Goal: Information Seeking & Learning: Learn about a topic

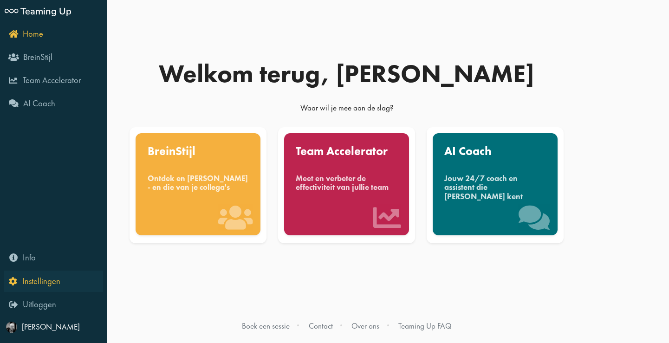
click at [14, 283] on icon "Instellingen" at bounding box center [35, 281] width 52 height 9
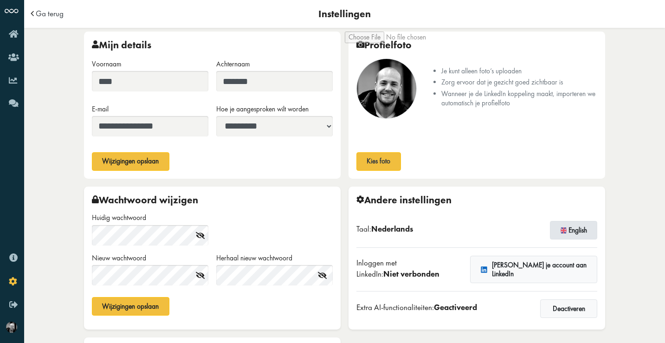
click at [580, 230] on button "English" at bounding box center [573, 230] width 47 height 19
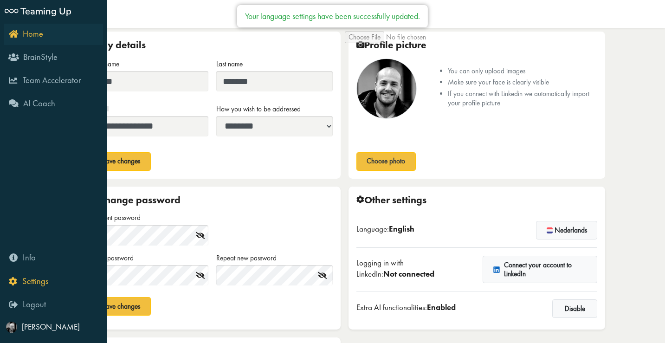
click at [12, 32] on icon "Home" at bounding box center [26, 33] width 34 height 9
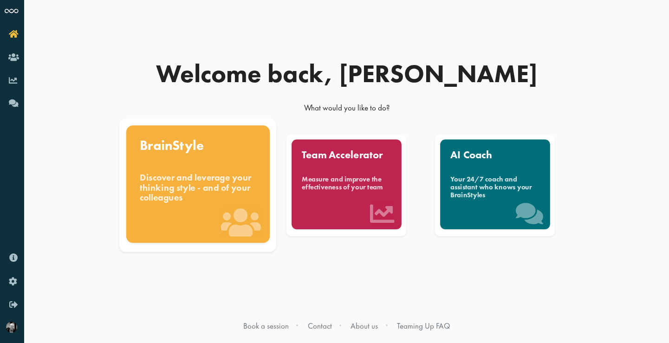
click at [192, 189] on div "Discover and leverage your thinking style - and of your colleagues" at bounding box center [198, 187] width 117 height 31
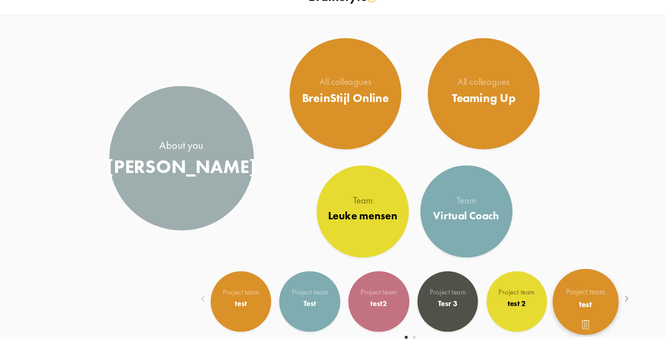
click at [515, 273] on span at bounding box center [541, 276] width 53 height 7
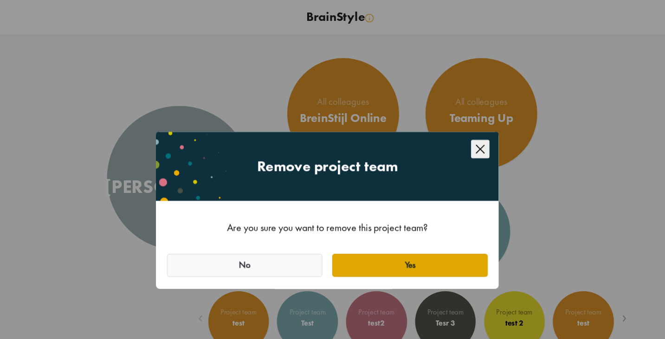
click at [371, 212] on button "Yes" at bounding box center [399, 214] width 125 height 19
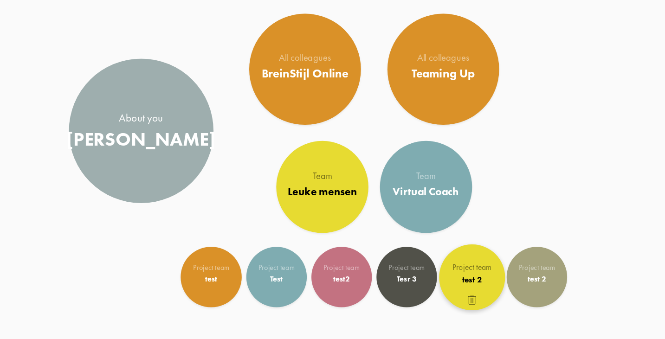
click at [455, 275] on span at bounding box center [481, 278] width 53 height 7
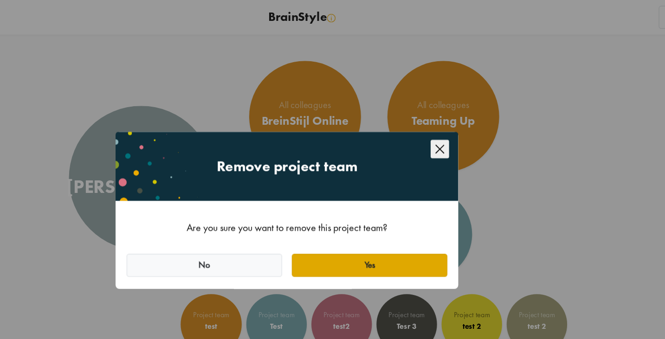
click at [337, 214] on button "Yes" at bounding box center [399, 214] width 125 height 19
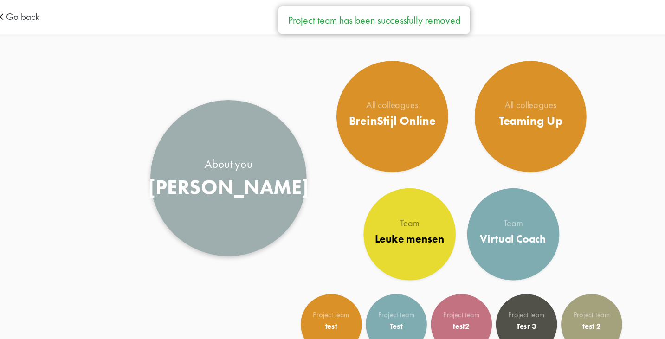
click at [190, 150] on div "[PERSON_NAME]" at bounding box center [215, 152] width 130 height 20
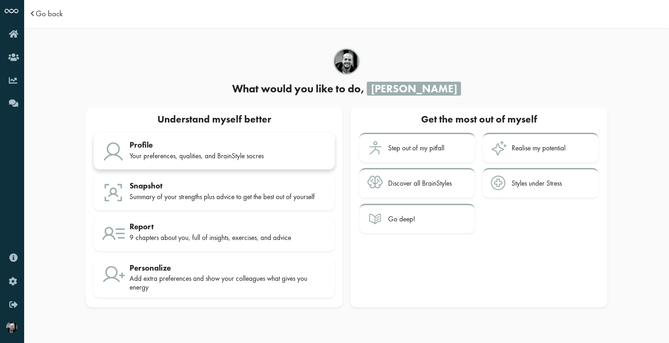
click at [199, 153] on div "Your preferences, qualities, and BrainStyle socres" at bounding box center [228, 156] width 197 height 8
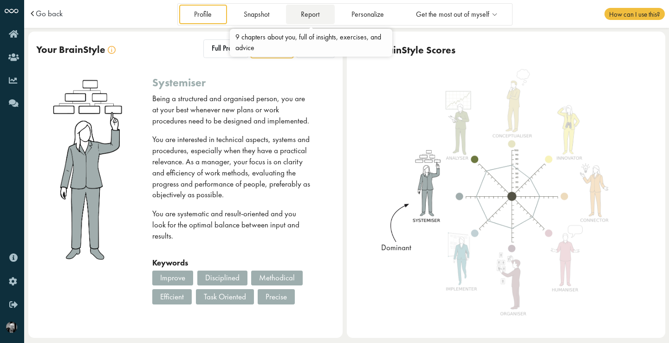
click at [312, 17] on link "Report" at bounding box center [310, 14] width 49 height 19
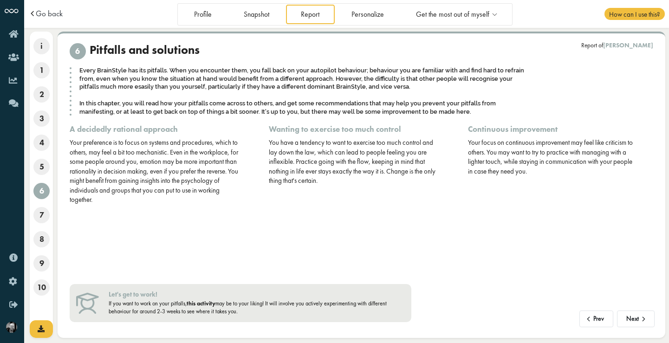
click at [206, 302] on link "this activity" at bounding box center [201, 303] width 29 height 7
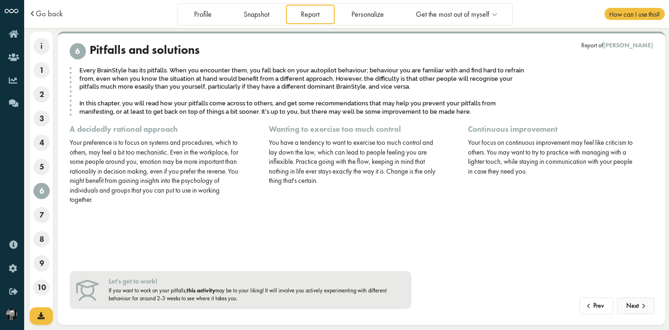
click at [639, 304] on span at bounding box center [644, 303] width 10 height 7
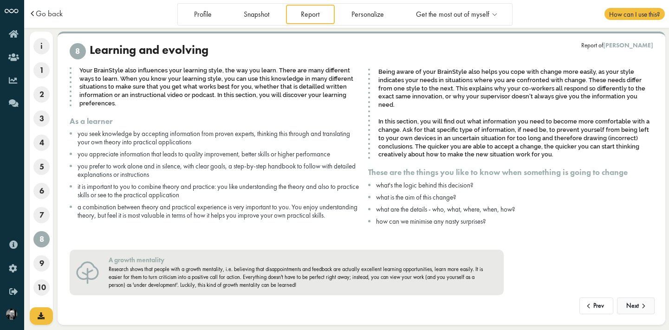
click at [623, 299] on button "Next" at bounding box center [636, 306] width 38 height 17
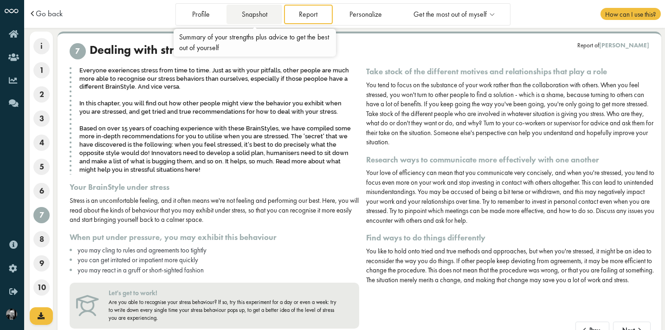
click at [257, 15] on link "Snapshot" at bounding box center [255, 14] width 56 height 19
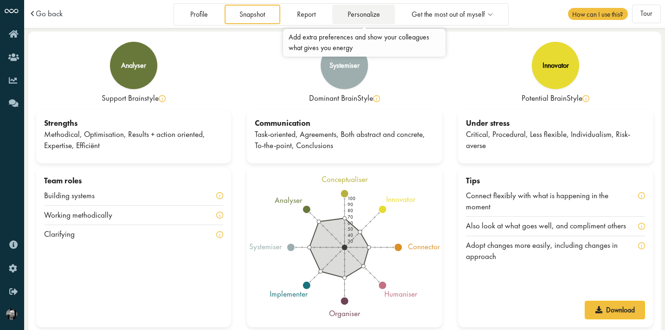
click at [371, 15] on link "Personalize" at bounding box center [363, 14] width 63 height 19
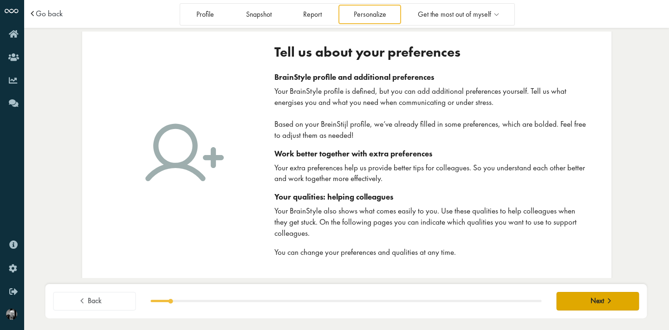
click at [577, 301] on button "Next" at bounding box center [597, 301] width 83 height 19
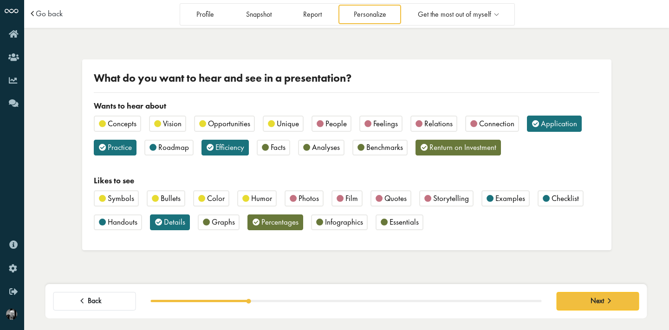
click at [333, 122] on span "People" at bounding box center [336, 123] width 21 height 10
click at [430, 121] on span "Relations" at bounding box center [438, 123] width 28 height 10
click at [327, 123] on span "People" at bounding box center [336, 123] width 21 height 10
click at [619, 302] on button "Next" at bounding box center [597, 301] width 83 height 19
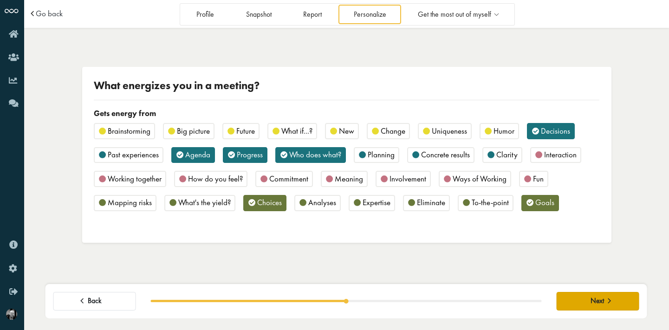
click at [592, 302] on span "Next" at bounding box center [597, 301] width 13 height 9
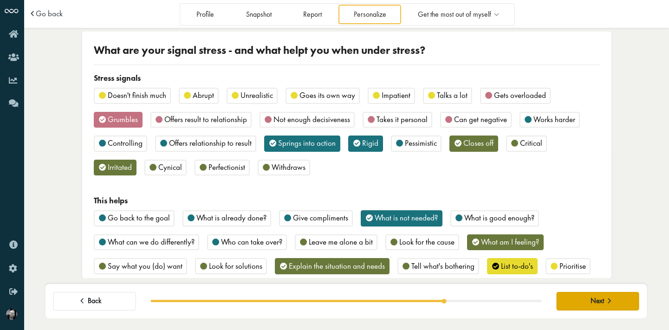
click at [594, 300] on span "Next" at bounding box center [597, 301] width 13 height 9
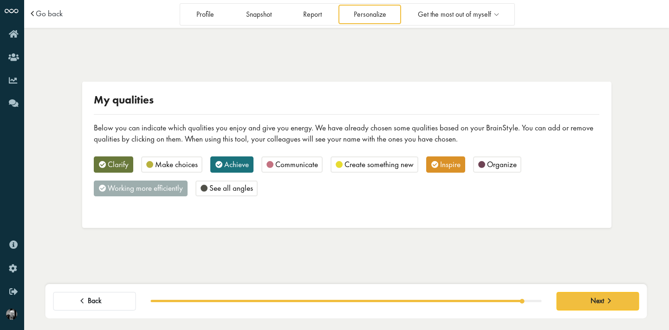
click at [454, 161] on span "Inspire" at bounding box center [450, 164] width 20 height 10
click at [447, 167] on span "Inspire" at bounding box center [450, 164] width 20 height 10
click at [634, 301] on button "Next" at bounding box center [597, 301] width 83 height 19
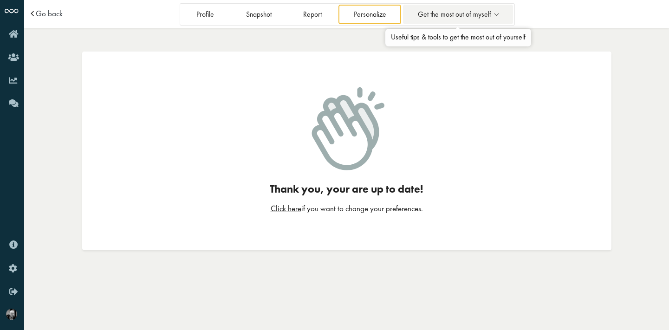
click at [448, 14] on span "Get the most out of myself" at bounding box center [454, 15] width 73 height 8
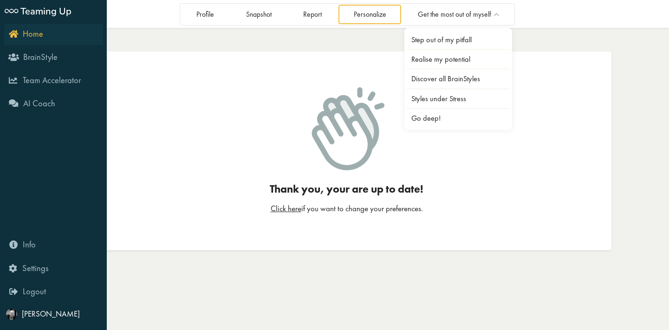
click at [10, 39] on link "Home" at bounding box center [53, 34] width 99 height 21
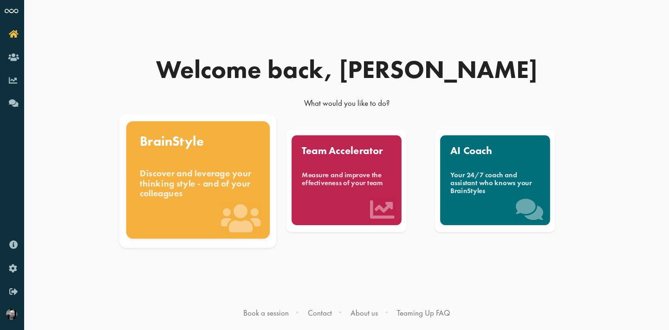
click at [174, 170] on div "Discover and leverage your thinking style - and of your colleagues" at bounding box center [198, 183] width 117 height 31
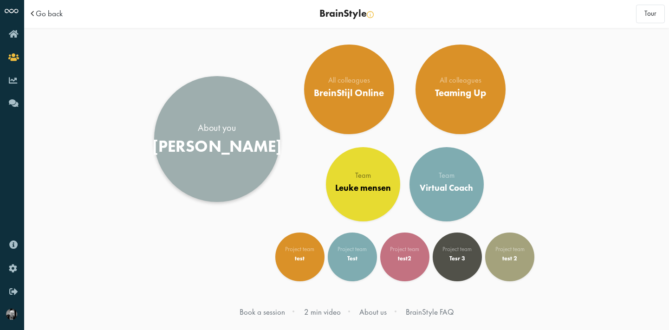
click at [223, 156] on link "About you [PERSON_NAME]" at bounding box center [217, 139] width 126 height 126
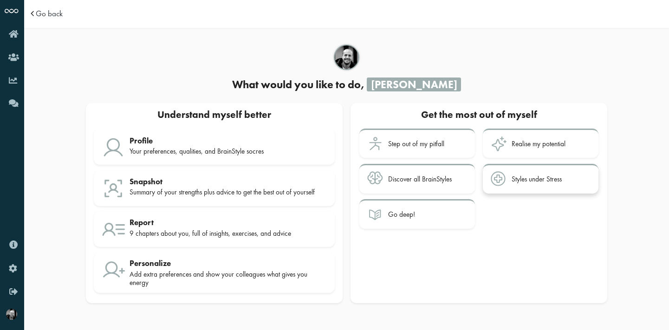
click at [551, 179] on div "Styles under Stress" at bounding box center [537, 179] width 50 height 8
click at [408, 176] on div "Discover all BrainStyles" at bounding box center [420, 179] width 64 height 8
click at [54, 14] on span "Go back" at bounding box center [49, 14] width 27 height 8
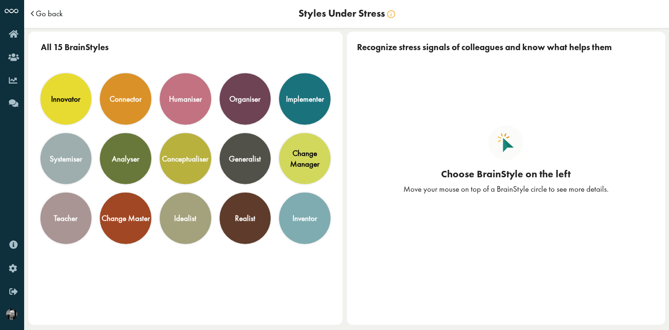
click at [57, 13] on span "Go back" at bounding box center [49, 14] width 27 height 8
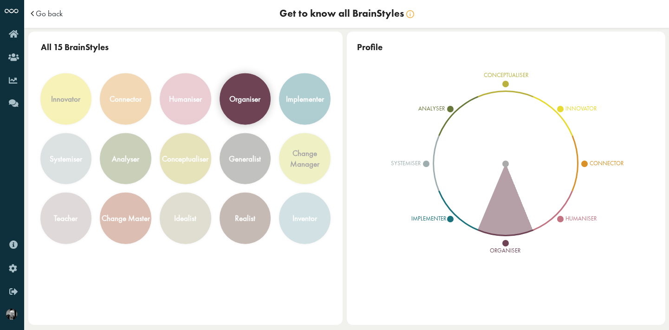
click at [252, 112] on div "organiser" at bounding box center [245, 99] width 51 height 51
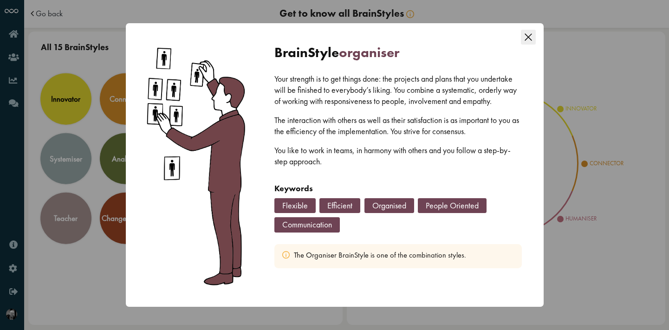
click at [528, 37] on icon "Close this dialog" at bounding box center [528, 37] width 15 height 15
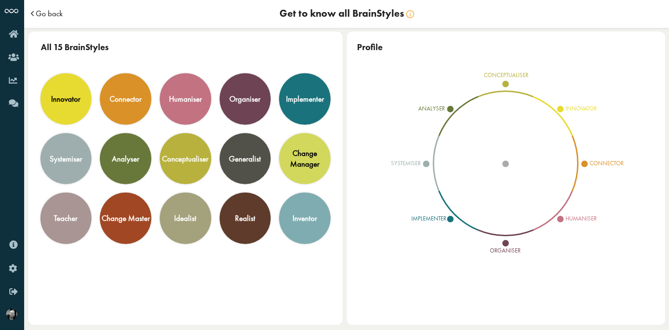
click at [56, 15] on span "Go back" at bounding box center [49, 14] width 27 height 8
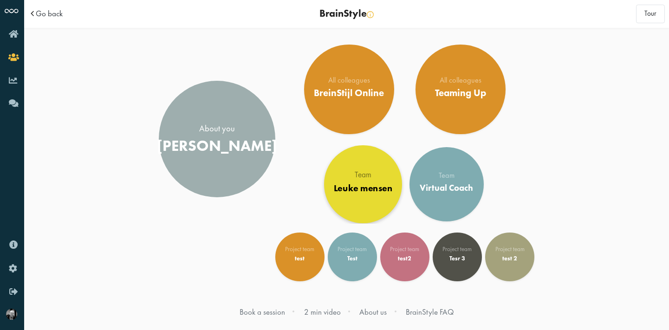
click at [376, 194] on div "Leuke mensen" at bounding box center [363, 188] width 59 height 11
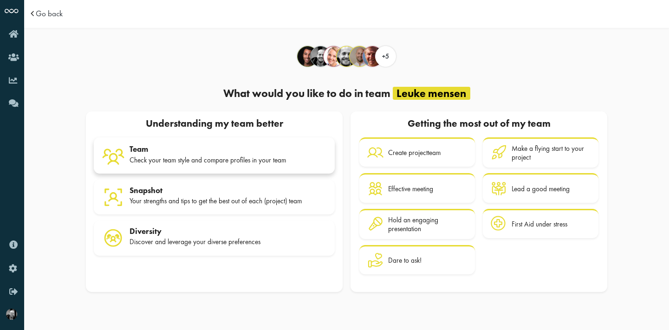
click at [247, 154] on div "Team" at bounding box center [228, 148] width 197 height 9
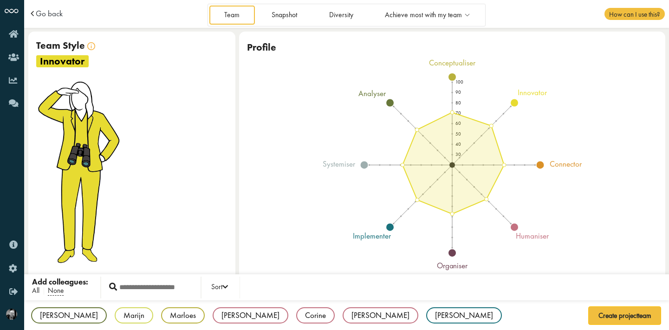
click at [34, 292] on span "All" at bounding box center [35, 291] width 7 height 10
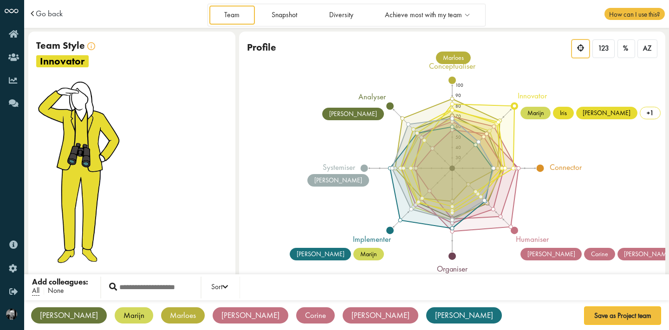
click at [58, 293] on span "None" at bounding box center [56, 291] width 16 height 10
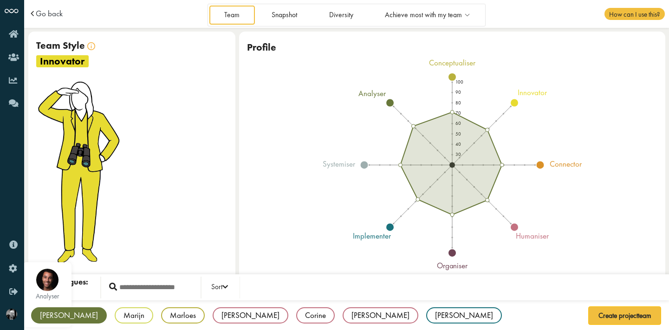
click at [49, 313] on div "[PERSON_NAME]" at bounding box center [69, 315] width 76 height 16
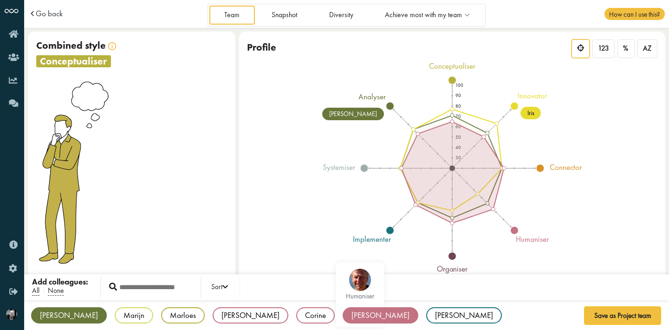
click at [343, 318] on div "[PERSON_NAME]" at bounding box center [381, 315] width 76 height 16
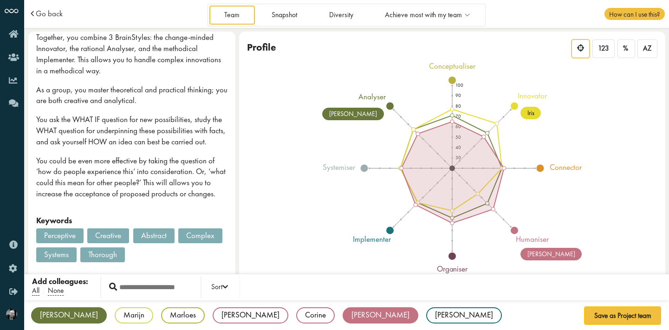
scroll to position [181, 0]
click at [625, 314] on button "Save as Project team" at bounding box center [623, 315] width 78 height 19
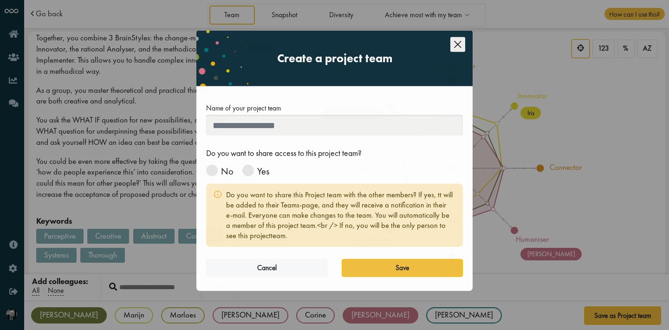
click at [457, 46] on icon "Close this dialog" at bounding box center [457, 48] width 15 height 15
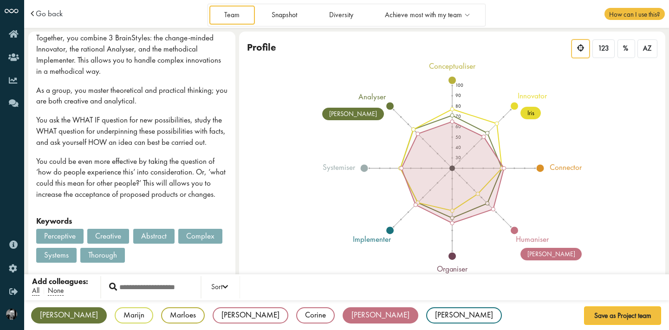
scroll to position [0, 0]
click at [292, 14] on link "Snapshot" at bounding box center [284, 15] width 56 height 19
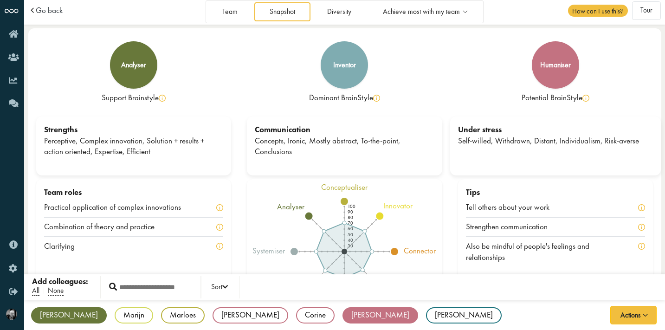
scroll to position [3, 0]
click at [426, 314] on div "[PERSON_NAME]" at bounding box center [464, 315] width 76 height 16
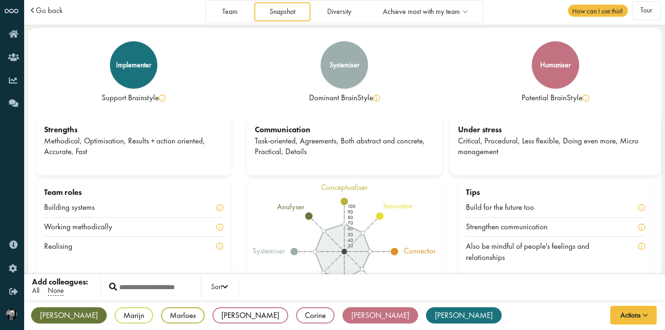
click at [33, 290] on span "All" at bounding box center [35, 291] width 7 height 10
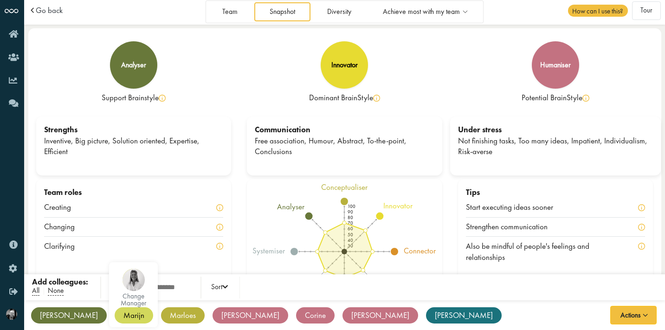
click at [115, 310] on div "Marijn" at bounding box center [134, 315] width 39 height 16
click at [161, 317] on div "Marloes" at bounding box center [183, 315] width 44 height 16
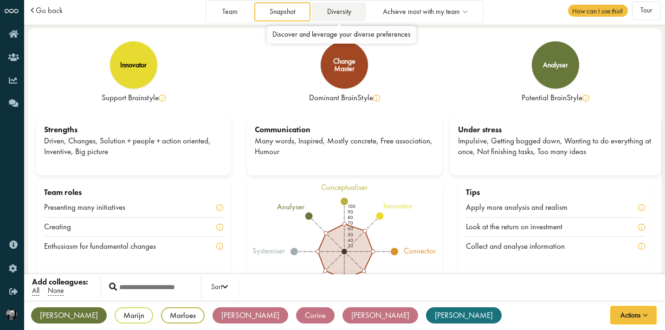
click at [346, 10] on link "Diversity" at bounding box center [339, 11] width 54 height 19
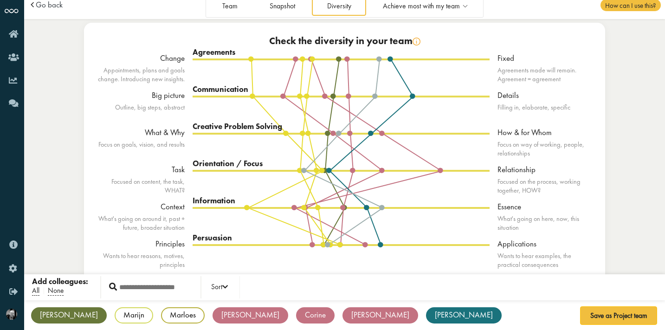
scroll to position [9, 0]
click at [429, 7] on span "Achieve most with my team" at bounding box center [421, 6] width 77 height 8
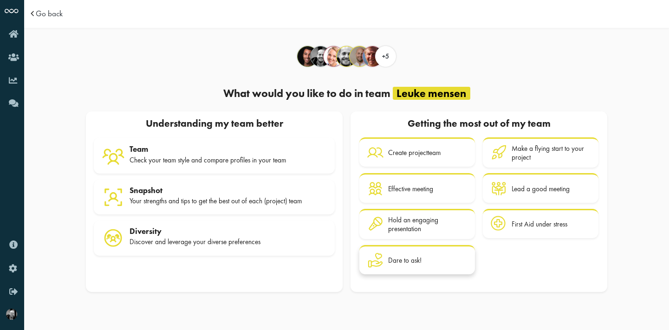
click at [445, 260] on div "Dare to ask!" at bounding box center [427, 260] width 79 height 16
click at [560, 224] on div "First Aid under stress" at bounding box center [540, 224] width 56 height 8
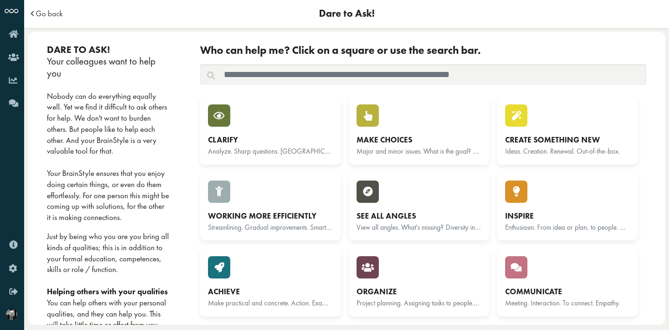
click at [318, 77] on input "text" at bounding box center [423, 75] width 446 height 20
click at [271, 128] on div "Clarify Analyze. Sharp questions. Essence. Argue." at bounding box center [270, 130] width 125 height 52
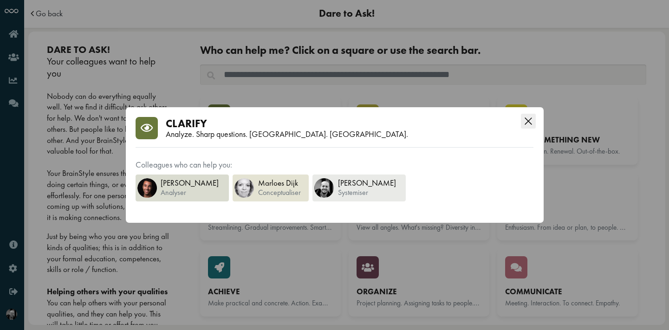
click at [531, 115] on icon "Close this dialog" at bounding box center [528, 121] width 15 height 15
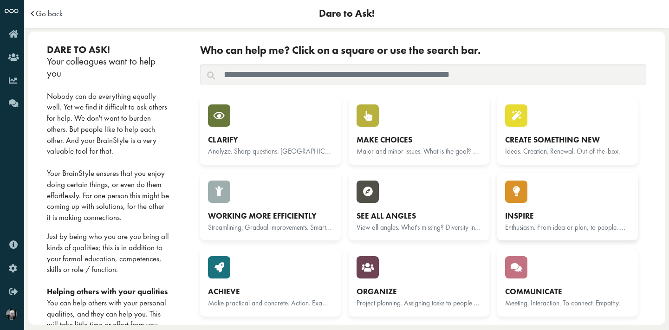
click at [523, 198] on div at bounding box center [516, 192] width 22 height 22
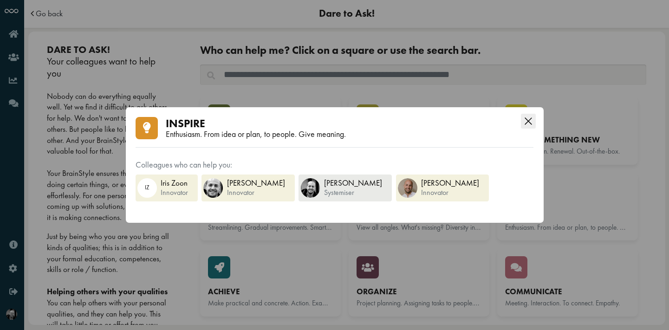
click at [529, 119] on icon "Close this dialog" at bounding box center [528, 121] width 15 height 15
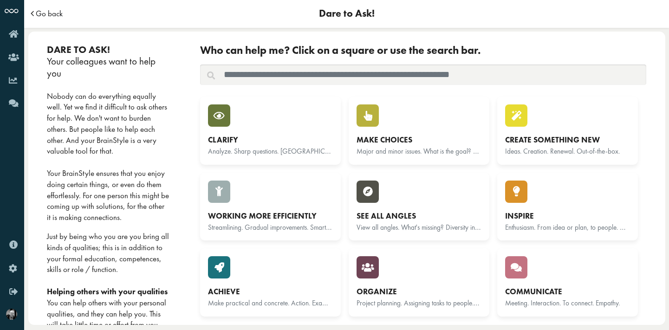
click at [55, 16] on span "Go back" at bounding box center [49, 14] width 27 height 8
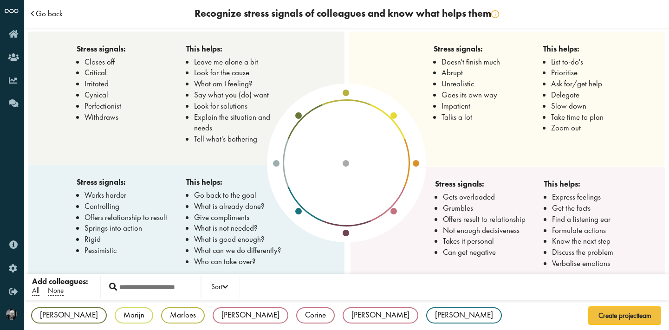
click at [52, 14] on span "Go back" at bounding box center [49, 14] width 27 height 8
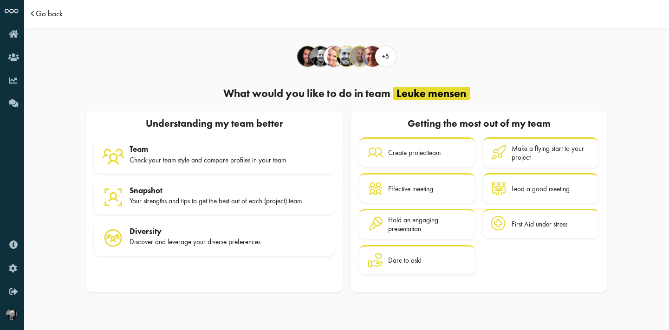
click at [54, 13] on span "Go back" at bounding box center [49, 14] width 27 height 8
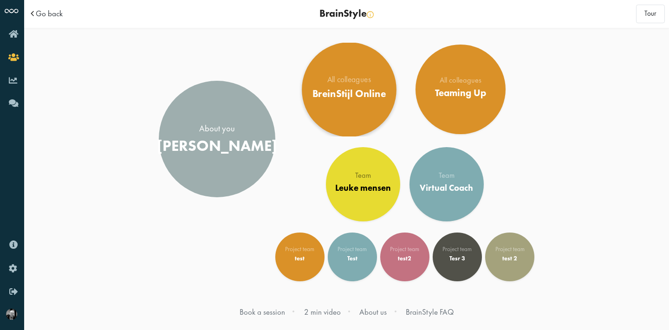
click at [361, 93] on div "BreinStijl Online" at bounding box center [350, 93] width 74 height 12
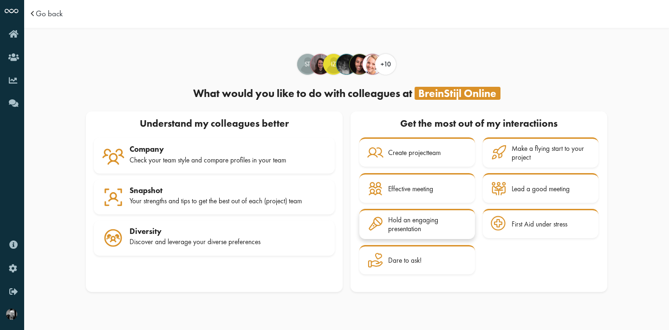
click at [432, 226] on div "Hold an engaging presentation" at bounding box center [427, 224] width 79 height 17
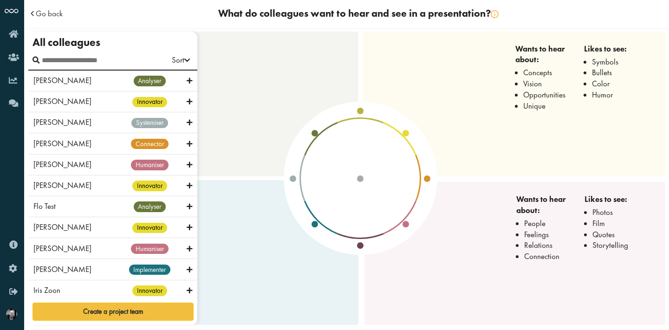
click at [95, 62] on input "test" at bounding box center [77, 60] width 76 height 16
click at [175, 117] on li "BrainStyle" at bounding box center [171, 119] width 46 height 17
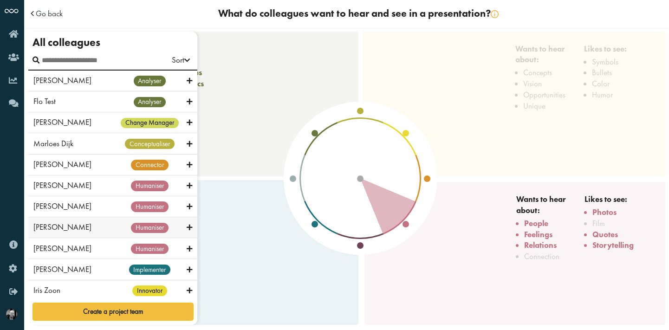
click at [187, 225] on icon at bounding box center [190, 227] width 6 height 9
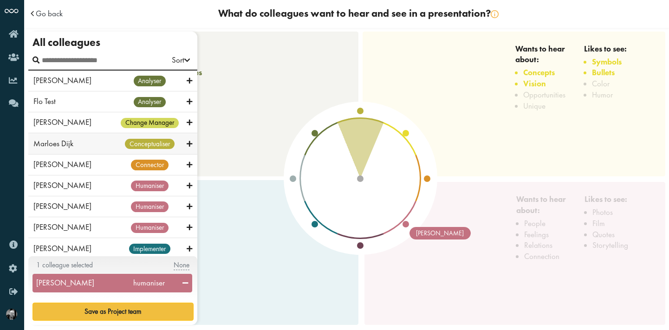
click at [187, 144] on icon at bounding box center [190, 144] width 6 height 9
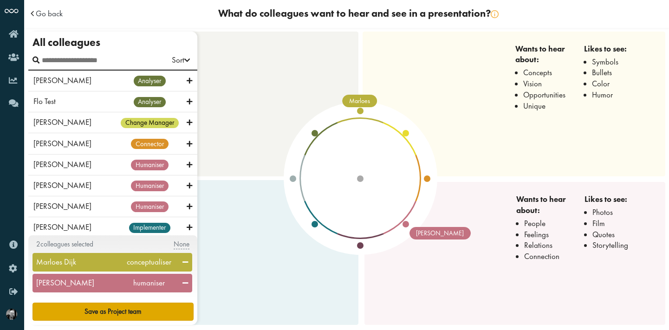
click at [167, 309] on button "Save as Project team" at bounding box center [113, 312] width 161 height 19
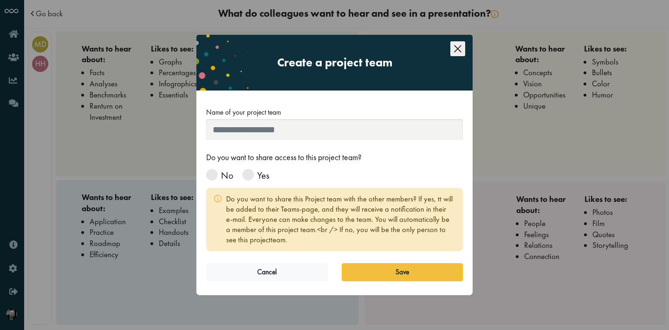
click at [456, 47] on icon "Close this dialog" at bounding box center [457, 48] width 7 height 7
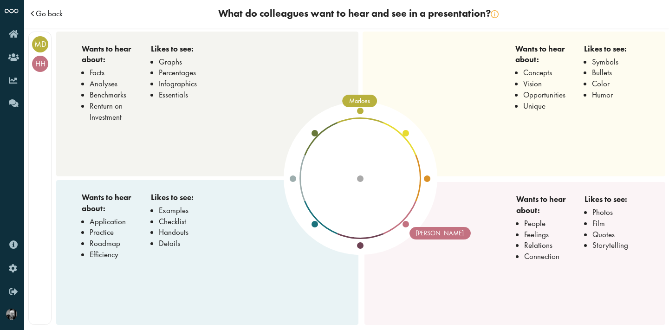
click at [49, 11] on span "Go back" at bounding box center [49, 14] width 27 height 8
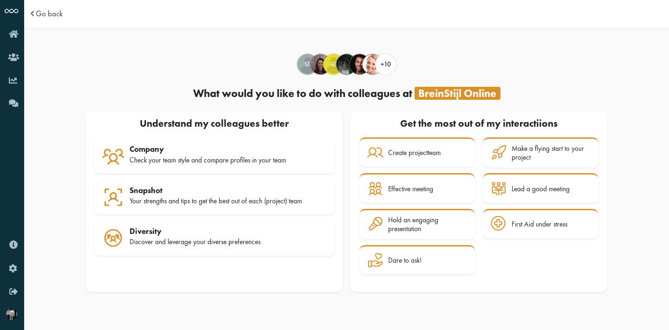
click at [49, 11] on span "Go back" at bounding box center [49, 14] width 27 height 8
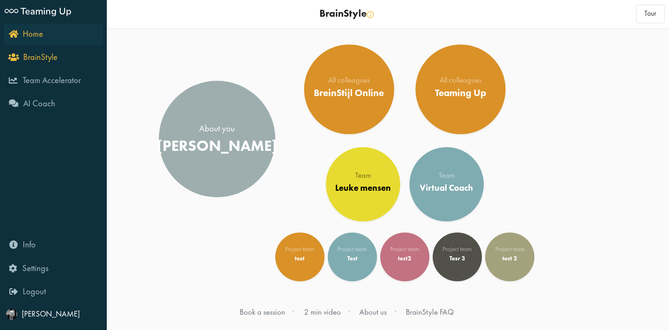
click at [28, 35] on span "Home" at bounding box center [33, 33] width 20 height 11
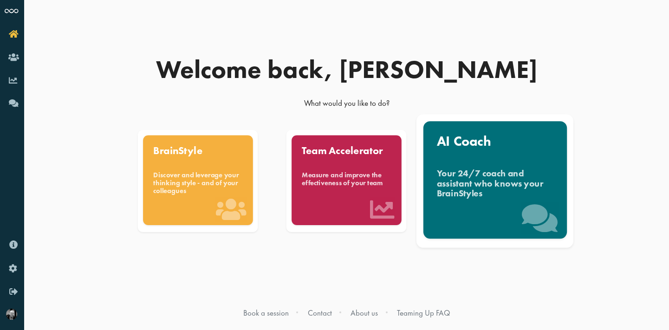
click at [551, 175] on div "Your 24/7 coach and assistant who knows your BrainStyles" at bounding box center [495, 183] width 117 height 31
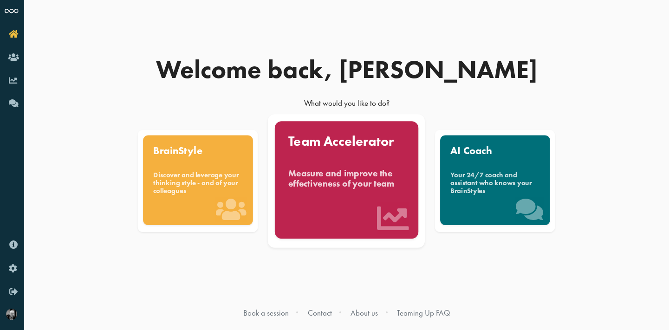
click at [336, 177] on div "Measure and improve the effectiveness of your team" at bounding box center [346, 178] width 117 height 20
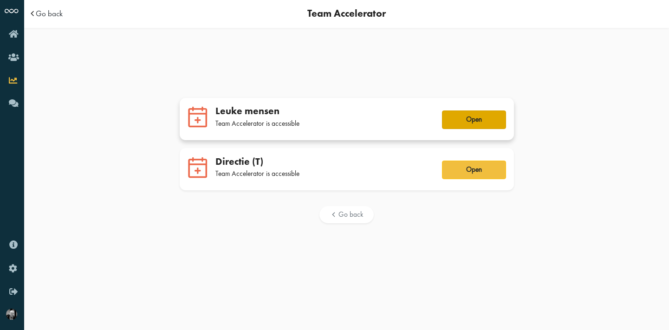
click at [464, 121] on button "Open" at bounding box center [474, 120] width 64 height 19
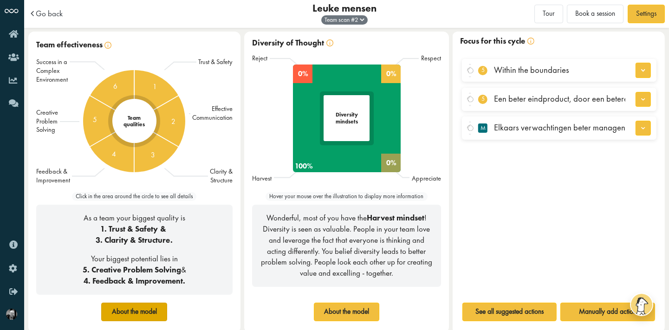
click at [142, 307] on button "About the model" at bounding box center [134, 312] width 66 height 19
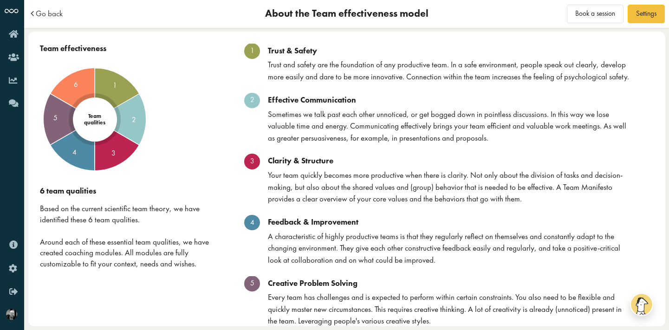
click at [453, 10] on div "About the Team effectiveness model" at bounding box center [346, 14] width 381 height 10
